Goal: Information Seeking & Learning: Learn about a topic

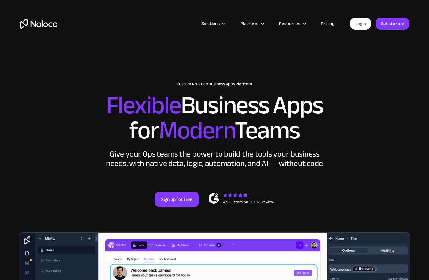
click at [328, 23] on link "Pricing" at bounding box center [327, 23] width 29 height 8
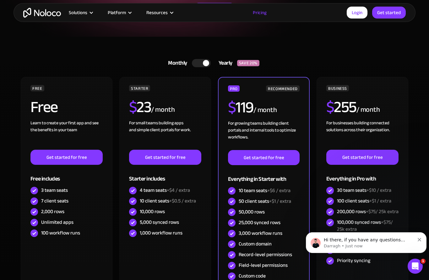
click at [85, 12] on div "Solutions" at bounding box center [78, 12] width 19 height 8
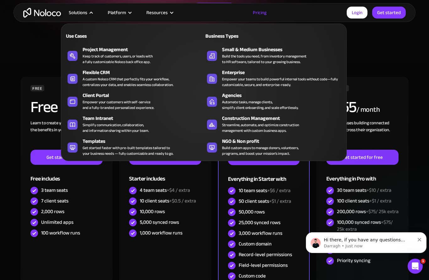
click at [97, 95] on div "Client Portal" at bounding box center [145, 96] width 124 height 8
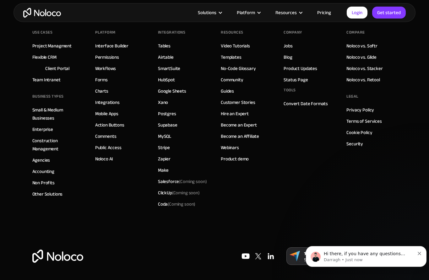
scroll to position [3504, 0]
click at [167, 56] on link "Airtable" at bounding box center [166, 57] width 16 height 8
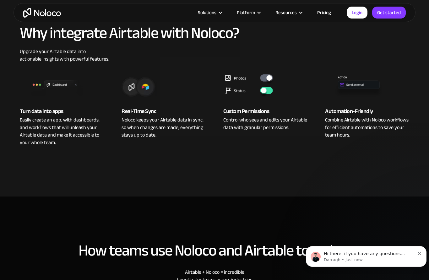
scroll to position [263, 0]
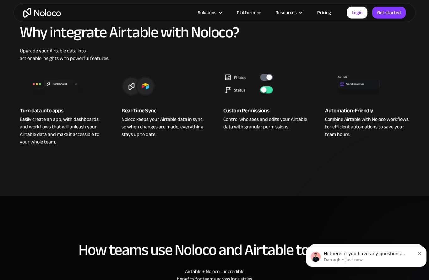
click at [265, 72] on img at bounding box center [265, 84] width 84 height 25
click at [270, 79] on img at bounding box center [265, 84] width 84 height 25
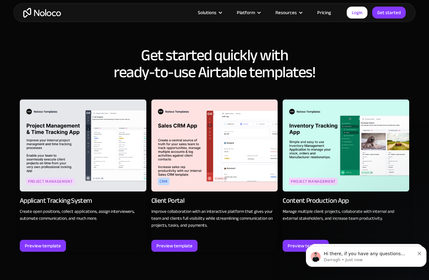
scroll to position [601, 0]
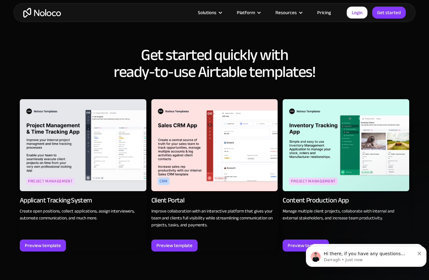
click at [104, 136] on img at bounding box center [83, 145] width 126 height 92
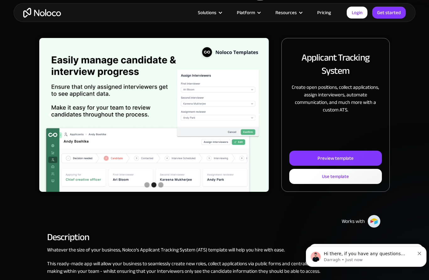
scroll to position [72, 0]
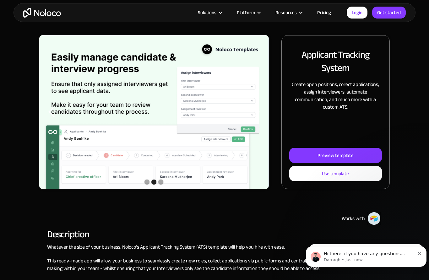
click at [333, 154] on div "Preview template" at bounding box center [335, 155] width 36 height 8
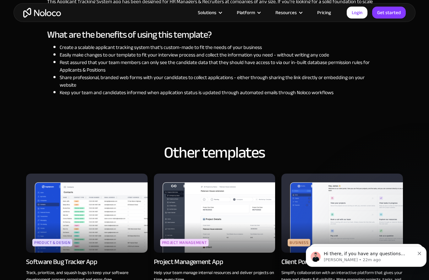
scroll to position [553, 0]
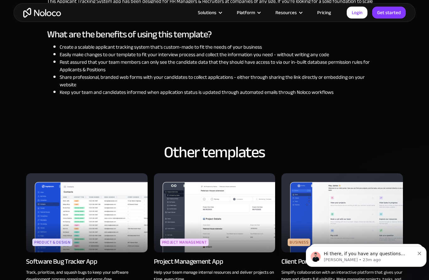
click at [224, 216] on img at bounding box center [214, 212] width 121 height 79
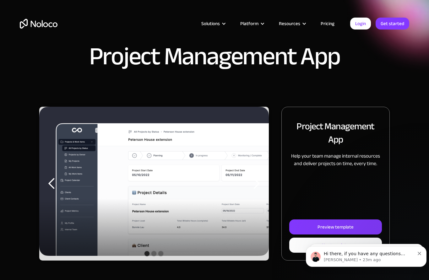
click at [326, 229] on div "Preview template" at bounding box center [335, 227] width 36 height 8
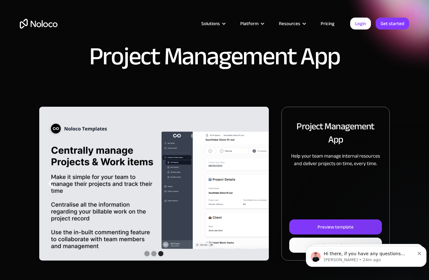
click at [224, 24] on div at bounding box center [223, 23] width 5 height 5
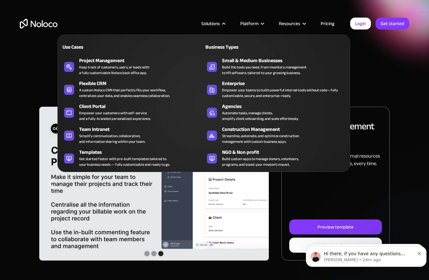
click at [98, 64] on div "Keep track of customers, users, or leads with a fully customizable Noloco back …" at bounding box center [114, 69] width 70 height 11
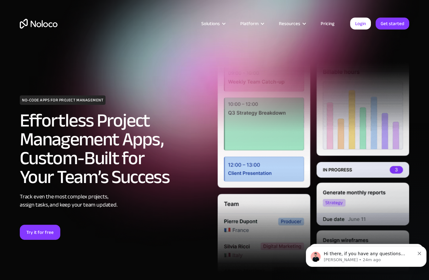
click at [226, 22] on div at bounding box center [223, 23] width 5 height 5
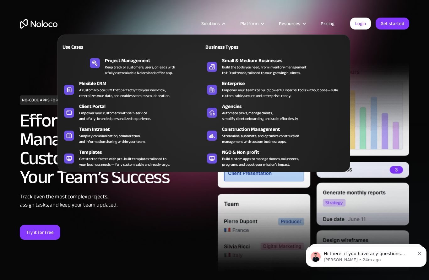
click at [261, 22] on div at bounding box center [262, 23] width 5 height 5
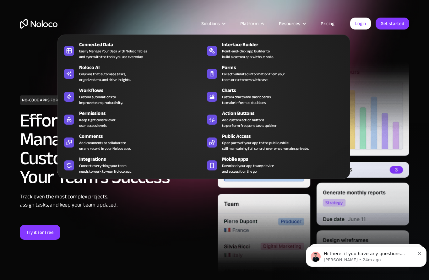
click at [99, 51] on div "Easily Manage Your Data with Noloco Tables and sync with the tools you use ever…" at bounding box center [113, 53] width 68 height 11
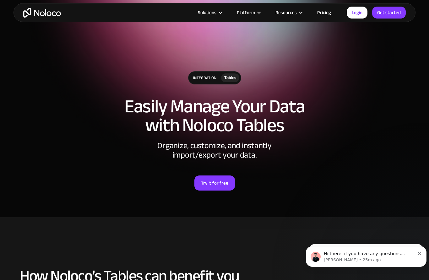
click at [202, 78] on div "integration" at bounding box center [204, 78] width 33 height 13
click at [198, 78] on div "integration" at bounding box center [204, 78] width 33 height 13
click at [228, 77] on div "Tables" at bounding box center [230, 77] width 12 height 7
click at [228, 75] on div "Tables" at bounding box center [230, 77] width 12 height 7
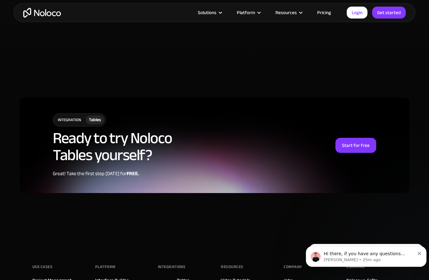
scroll to position [1507, 0]
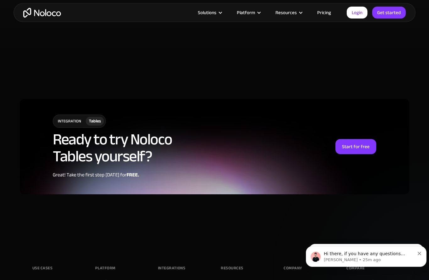
click at [258, 12] on div "Platform" at bounding box center [248, 12] width 39 height 8
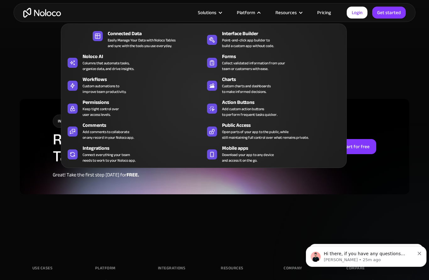
click at [92, 57] on div "Noloco AI" at bounding box center [145, 57] width 124 height 8
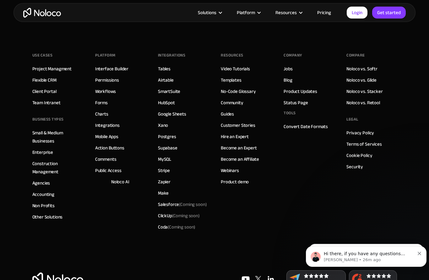
scroll to position [2278, 0]
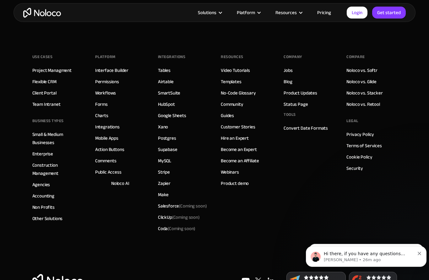
click at [255, 16] on div "Platform" at bounding box center [246, 12] width 18 height 8
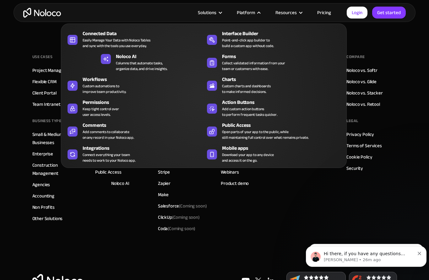
click at [97, 110] on div "Keep tight control over user access levels." at bounding box center [101, 111] width 36 height 11
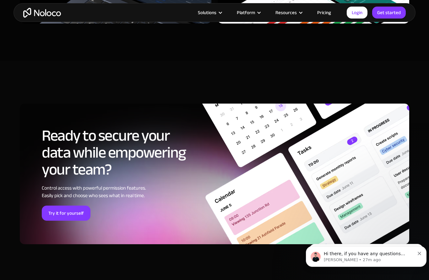
scroll to position [1920, 0]
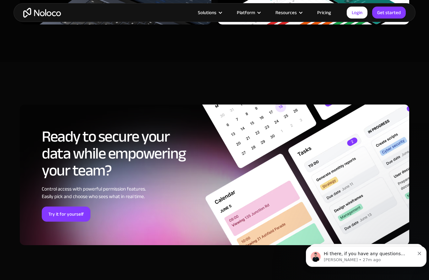
click at [219, 13] on div "Solutions" at bounding box center [209, 12] width 39 height 8
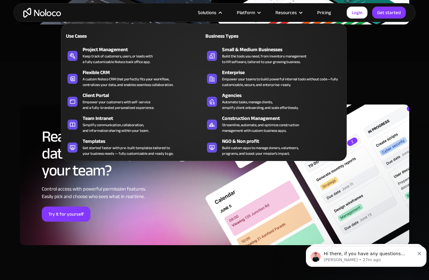
click at [255, 11] on div "Platform" at bounding box center [246, 12] width 18 height 8
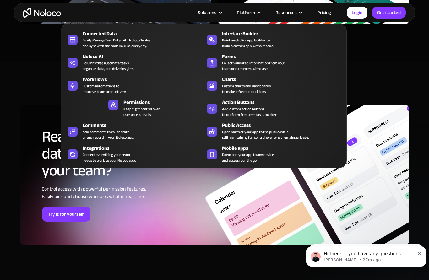
click at [100, 152] on div "Connect everything your team needs to work to your Noloco app." at bounding box center [109, 157] width 53 height 11
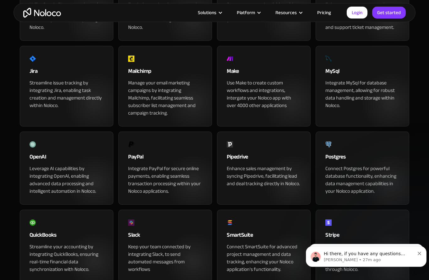
scroll to position [471, 0]
click at [255, 13] on div "Platform" at bounding box center [246, 12] width 18 height 8
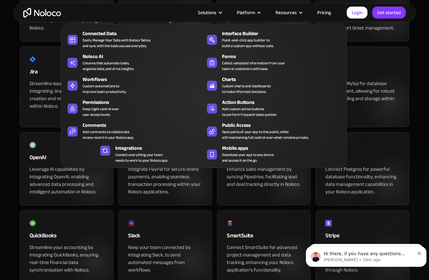
click at [238, 35] on div "Interface Builder" at bounding box center [284, 34] width 124 height 8
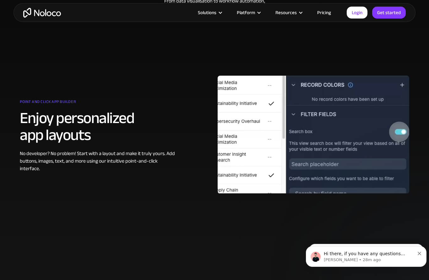
scroll to position [330, 0]
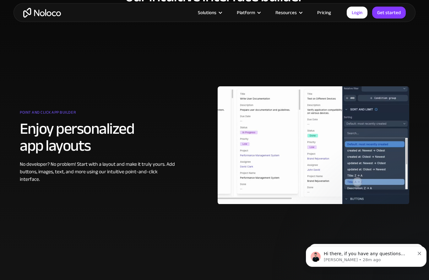
click at [300, 154] on div at bounding box center [312, 145] width 191 height 157
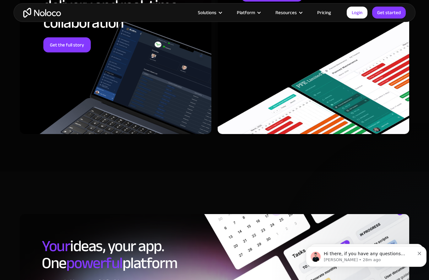
scroll to position [1817, 0]
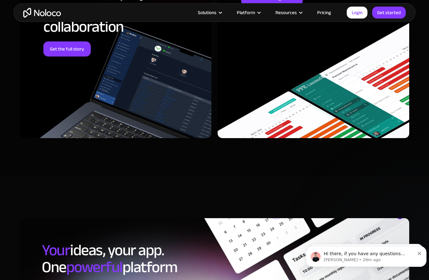
click at [259, 12] on div at bounding box center [258, 12] width 5 height 5
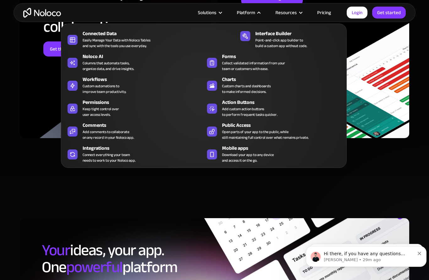
click at [232, 151] on div "Mobile apps" at bounding box center [284, 148] width 124 height 8
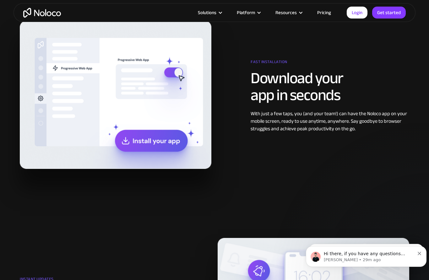
scroll to position [552, 0]
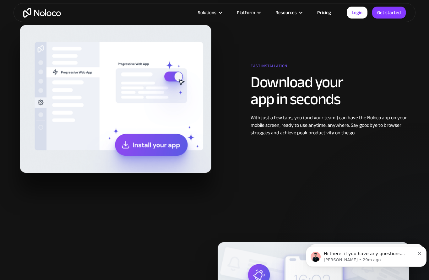
click at [324, 10] on link "Pricing" at bounding box center [323, 12] width 29 height 8
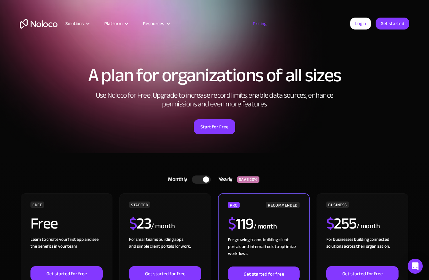
click at [199, 179] on div at bounding box center [201, 179] width 19 height 8
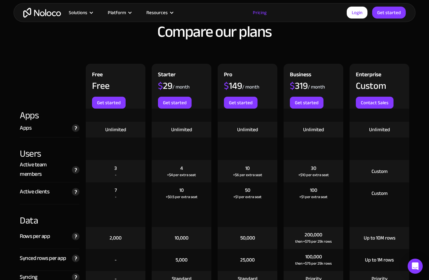
scroll to position [662, 0]
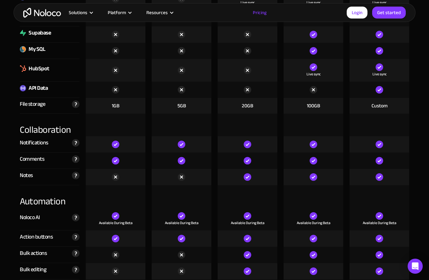
scroll to position [1063, 0]
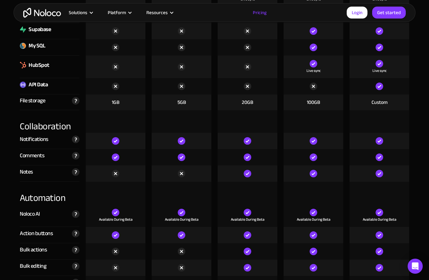
click at [75, 214] on img at bounding box center [76, 214] width 8 height 8
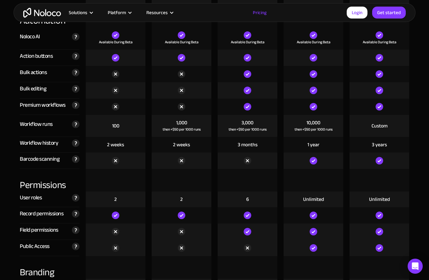
scroll to position [1243, 0]
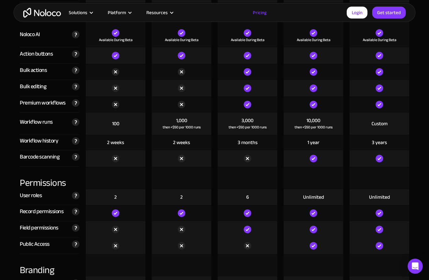
click at [74, 195] on img at bounding box center [76, 196] width 8 height 8
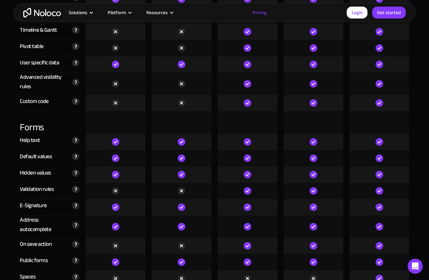
scroll to position [1818, 0]
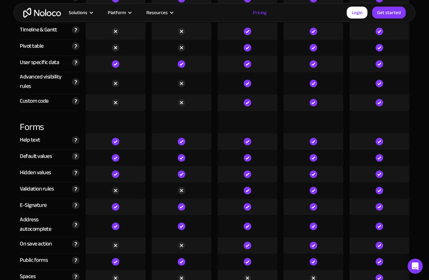
click at [76, 206] on img at bounding box center [76, 205] width 8 height 8
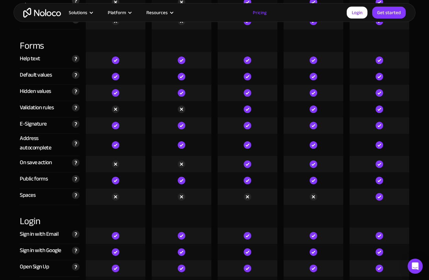
scroll to position [1899, 0]
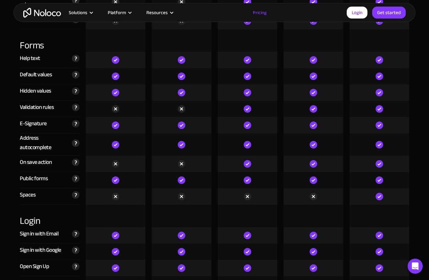
click at [77, 196] on img at bounding box center [76, 195] width 8 height 8
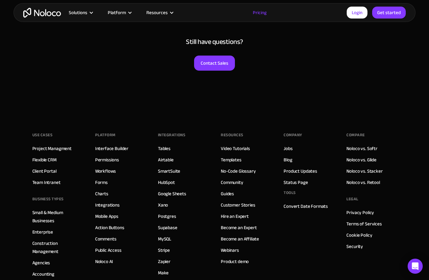
scroll to position [3128, 0]
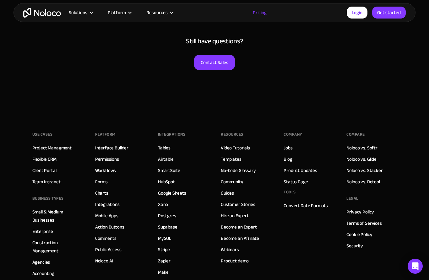
click at [305, 169] on link "Product Updates" at bounding box center [300, 170] width 34 height 8
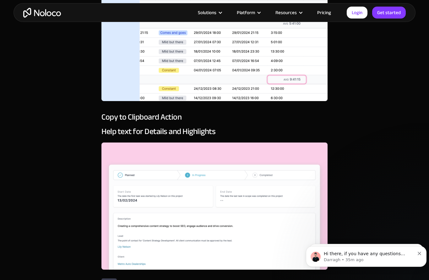
scroll to position [4744, 0]
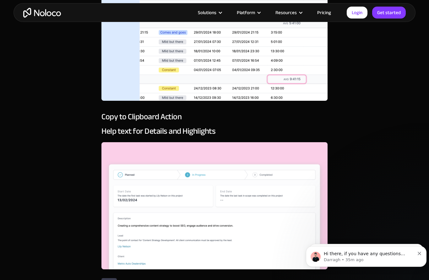
click at [302, 11] on div at bounding box center [300, 12] width 5 height 5
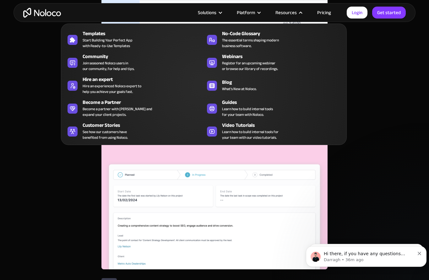
click at [238, 129] on span "Learn how to build internal tools for your team with our video tutorials." at bounding box center [250, 134] width 56 height 11
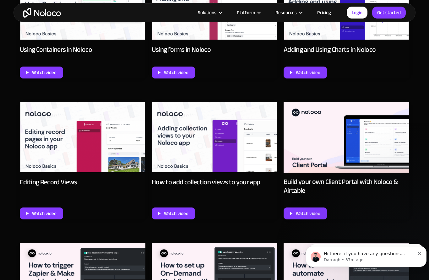
scroll to position [688, 0]
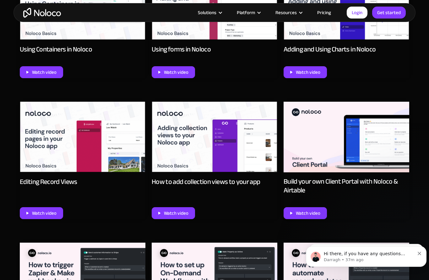
click at [99, 144] on img at bounding box center [83, 137] width 126 height 71
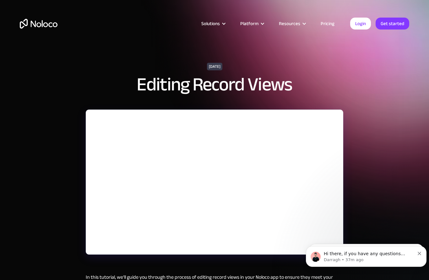
click at [420, 252] on icon "Dismiss notification" at bounding box center [418, 253] width 3 height 3
click at [418, 255] on icon "Dismiss notification" at bounding box center [418, 253] width 3 height 3
